Goal: Task Accomplishment & Management: Use online tool/utility

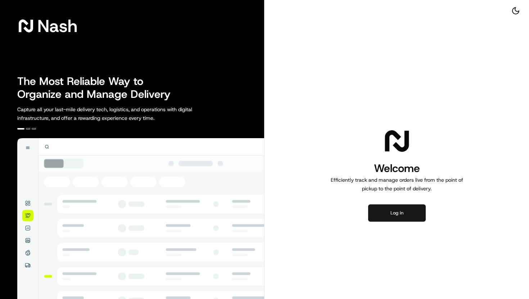
click at [399, 216] on button "Log in" at bounding box center [397, 212] width 58 height 17
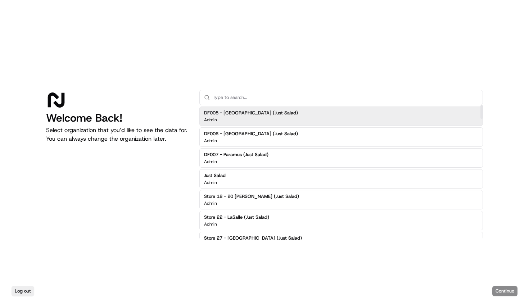
click at [268, 94] on input "text" at bounding box center [345, 97] width 265 height 14
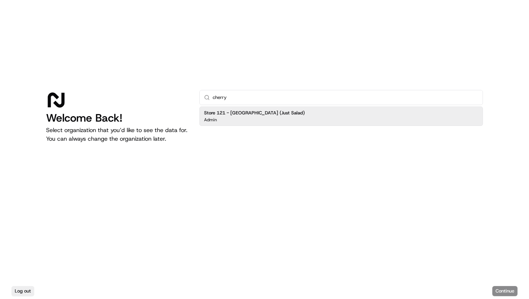
type input "cherry"
click at [510, 290] on button "Continue" at bounding box center [504, 291] width 25 height 10
